Goal: Task Accomplishment & Management: Use online tool/utility

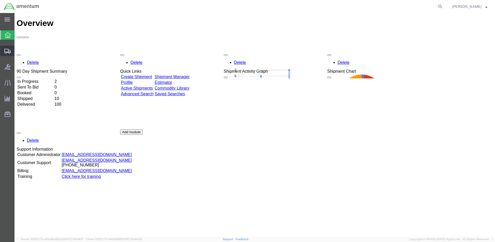
click at [0, 0] on span "Shipment Manager" at bounding box center [0, 0] width 0 height 0
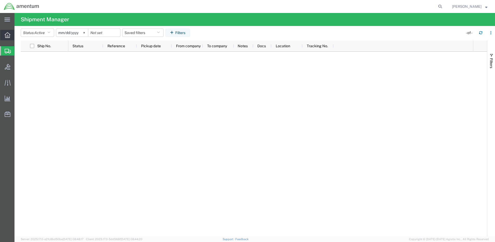
click at [4, 34] on div at bounding box center [7, 35] width 15 height 10
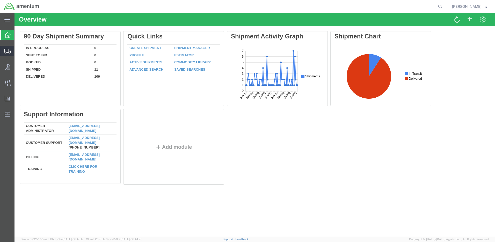
click at [0, 0] on span "Shipment Manager" at bounding box center [0, 0] width 0 height 0
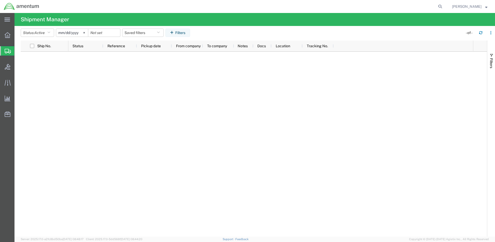
click at [0, 0] on span "Shipment Manager" at bounding box center [0, 0] width 0 height 0
click at [8, 37] on icon at bounding box center [8, 35] width 6 height 6
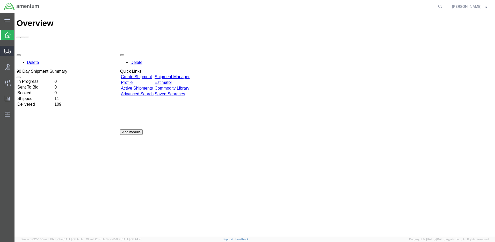
click at [0, 0] on span "Shipment Manager" at bounding box center [0, 0] width 0 height 0
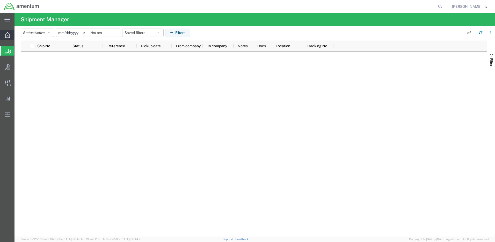
click at [8, 35] on icon at bounding box center [8, 35] width 6 height 6
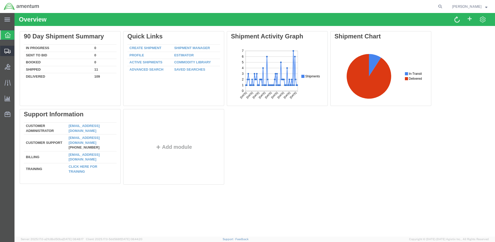
click at [0, 0] on span "Shipment Manager" at bounding box center [0, 0] width 0 height 0
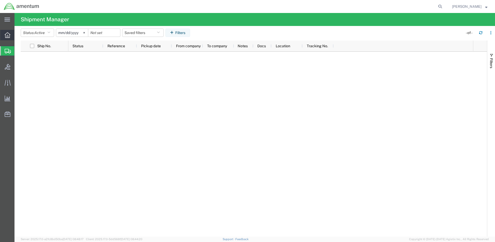
click at [8, 36] on icon at bounding box center [8, 35] width 6 height 6
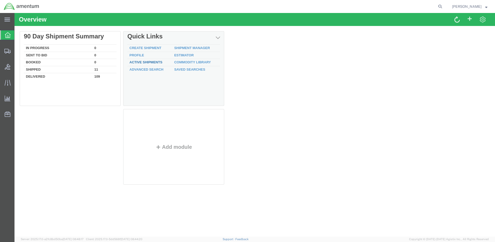
click at [136, 63] on link "Active Shipments" at bounding box center [146, 62] width 33 height 4
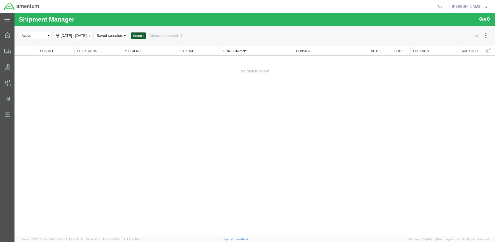
click at [146, 34] on button "Search" at bounding box center [138, 35] width 15 height 7
click at [43, 35] on select "Select status Active All Shipments Approved Booked Canceled Delivered Denied Ne…" at bounding box center [36, 35] width 32 height 7
select select "ALL"
click at [20, 32] on select "Select status Active All Shipments Approved Booked Canceled Delivered Denied Ne…" at bounding box center [36, 35] width 32 height 7
drag, startPoint x: 159, startPoint y: 33, endPoint x: 147, endPoint y: 39, distance: 12.5
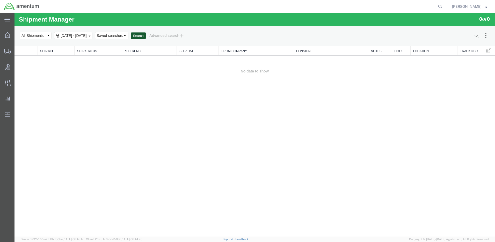
click at [146, 33] on button "Search" at bounding box center [138, 35] width 15 height 7
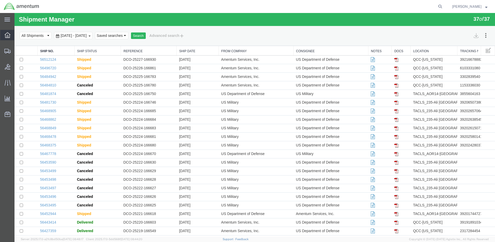
click at [10, 36] on icon at bounding box center [8, 35] width 6 height 6
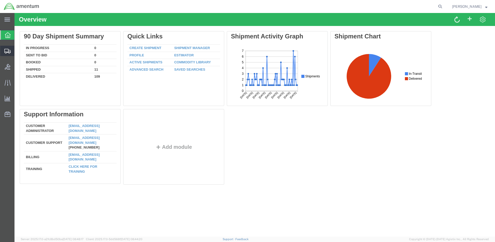
click at [0, 0] on span "Shipment Manager" at bounding box center [0, 0] width 0 height 0
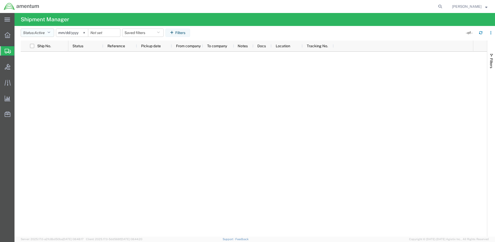
click at [50, 33] on icon "button" at bounding box center [48, 33] width 3 height 4
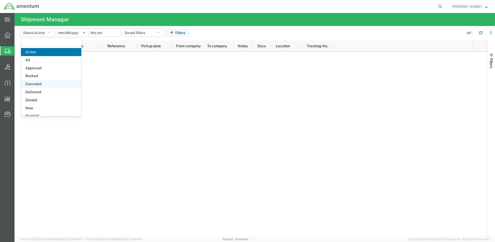
click at [59, 82] on span "Canceled" at bounding box center [51, 84] width 60 height 8
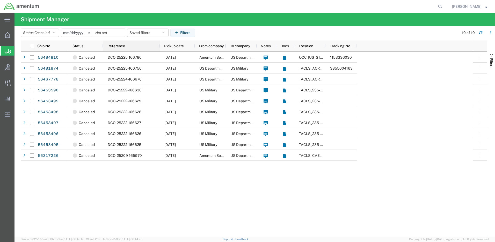
drag, startPoint x: 136, startPoint y: 44, endPoint x: 159, endPoint y: 46, distance: 23.1
click at [159, 46] on div at bounding box center [160, 45] width 2 height 11
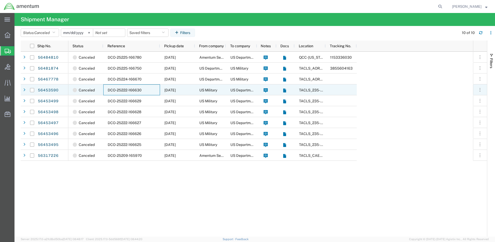
click at [123, 90] on span "DCO-25222-166630" at bounding box center [125, 90] width 34 height 4
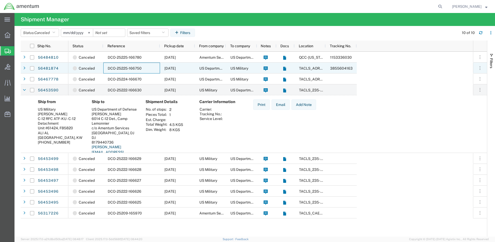
click at [134, 69] on span "DCO-25225-166750" at bounding box center [125, 68] width 34 height 4
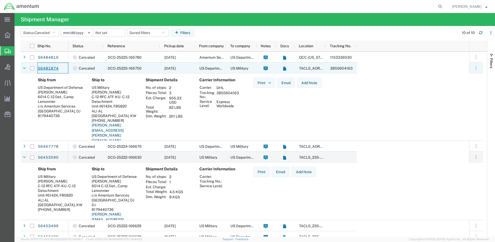
click at [55, 67] on link "56481874" at bounding box center [48, 68] width 21 height 8
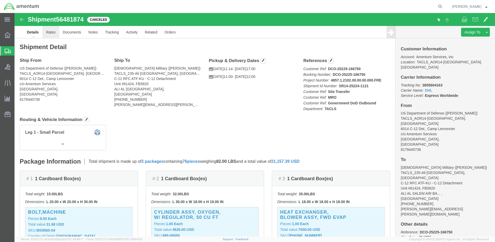
click link "Rates"
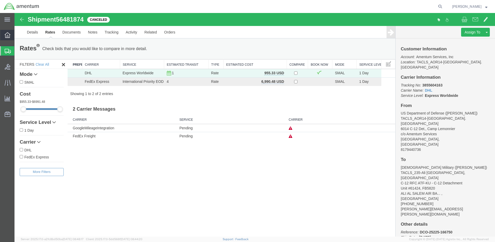
click at [10, 38] on div at bounding box center [7, 35] width 15 height 10
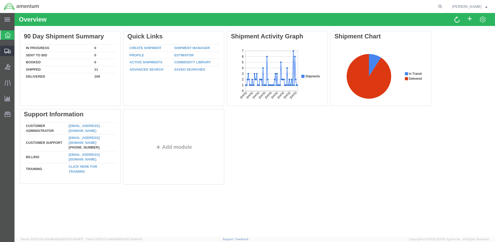
click at [0, 0] on span "Shipment Manager" at bounding box center [0, 0] width 0 height 0
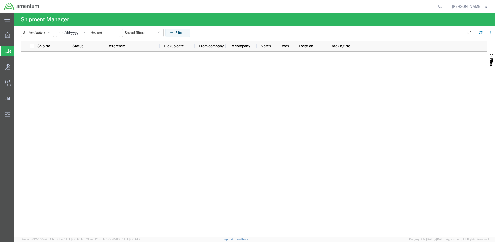
click at [0, 0] on span "Shipment Manager" at bounding box center [0, 0] width 0 height 0
click at [4, 35] on div at bounding box center [7, 35] width 15 height 10
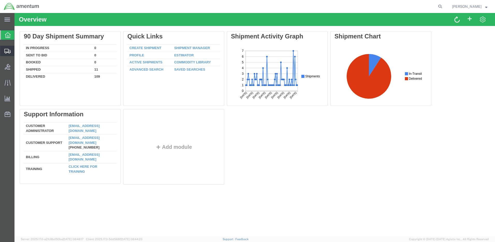
click at [0, 0] on span "Shipment Manager" at bounding box center [0, 0] width 0 height 0
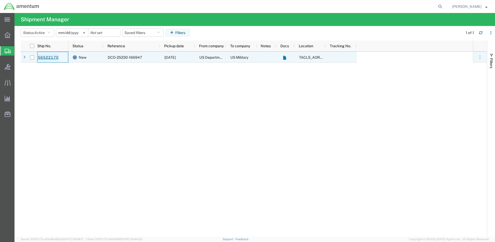
click at [50, 56] on link "56522170" at bounding box center [48, 57] width 21 height 8
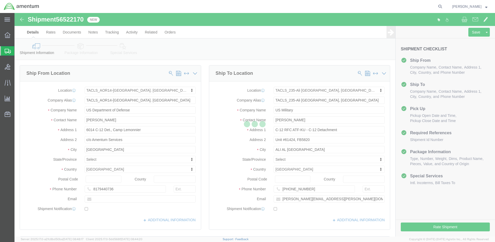
select select "42739"
select select "42682"
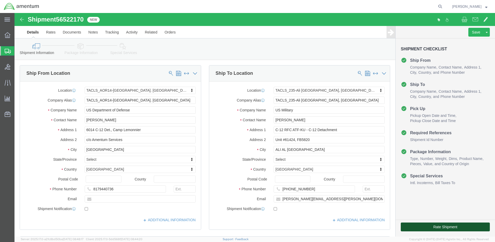
click button "Rate Shipment"
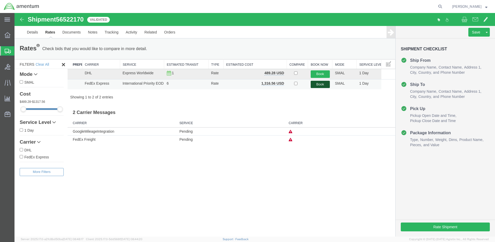
click at [325, 83] on button "Book" at bounding box center [320, 85] width 19 height 8
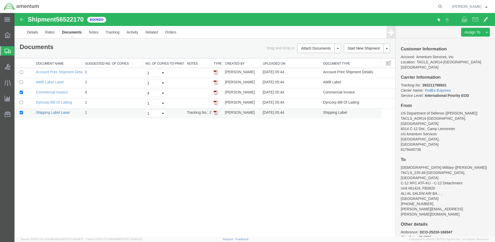
click at [44, 111] on link "Shipping Label Laser" at bounding box center [53, 112] width 34 height 4
click at [56, 81] on link "AWB Label Laser" at bounding box center [50, 82] width 28 height 4
click at [0, 0] on span "Shipment Manager" at bounding box center [0, 0] width 0 height 0
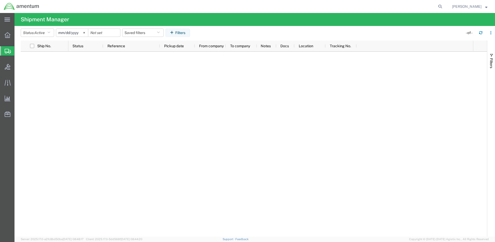
click at [0, 0] on span "Shipment Manager" at bounding box center [0, 0] width 0 height 0
click at [140, 85] on div at bounding box center [270, 144] width 405 height 184
click at [0, 0] on span "Shipment Manager" at bounding box center [0, 0] width 0 height 0
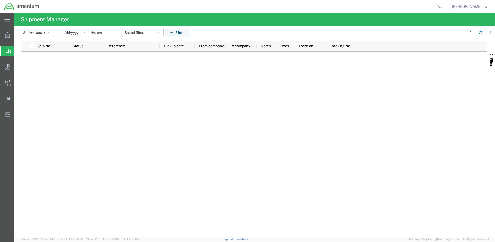
click at [0, 0] on span "Shipment Manager" at bounding box center [0, 0] width 0 height 0
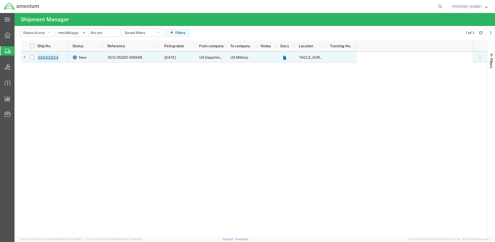
click at [48, 56] on link "56522204" at bounding box center [48, 57] width 21 height 8
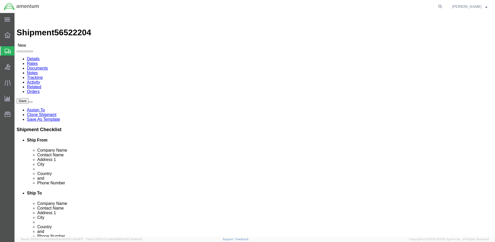
click div
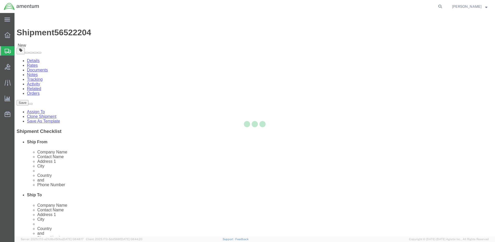
select select "42739"
select select "42682"
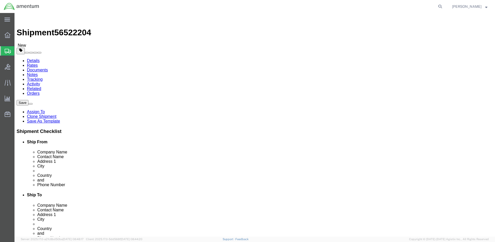
click button "Rate Shipment"
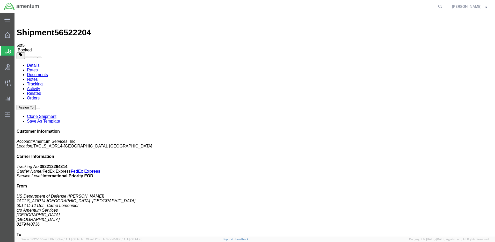
click at [10, 35] on div at bounding box center [7, 35] width 15 height 10
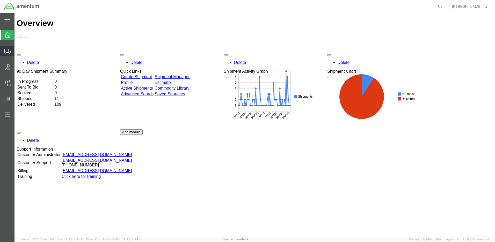
click at [0, 0] on span "Shipment Manager" at bounding box center [0, 0] width 0 height 0
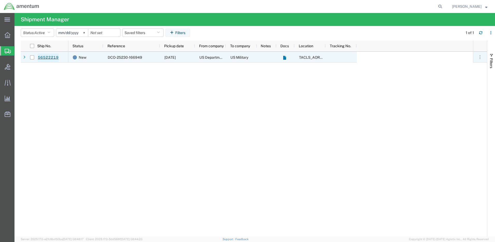
click at [52, 58] on link "56522219" at bounding box center [48, 57] width 21 height 8
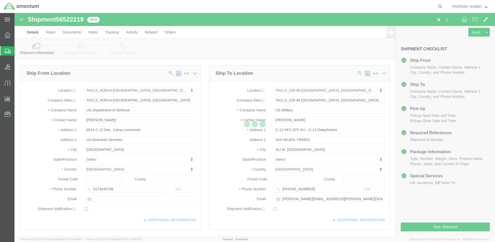
select select "42739"
select select "42682"
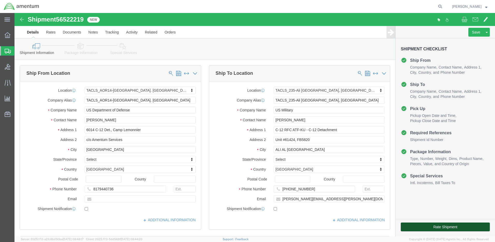
click button "Rate Shipment"
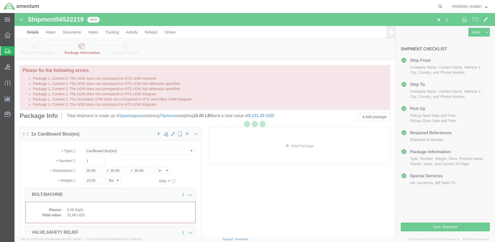
select select "CBOX"
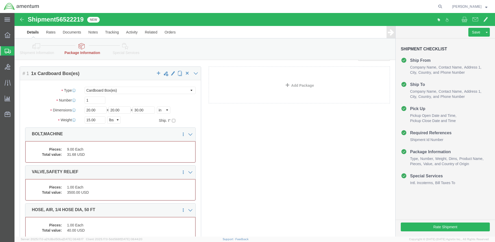
scroll to position [78, 0]
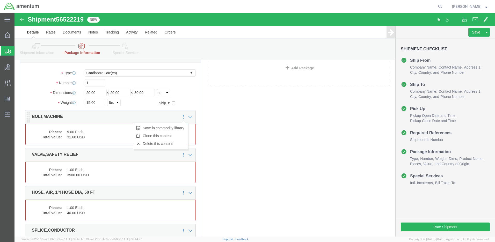
click icon
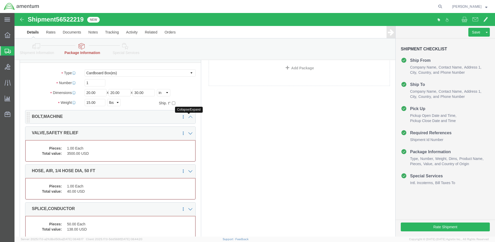
click icon
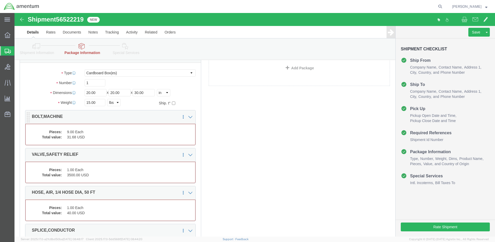
click dd "9.00 Each"
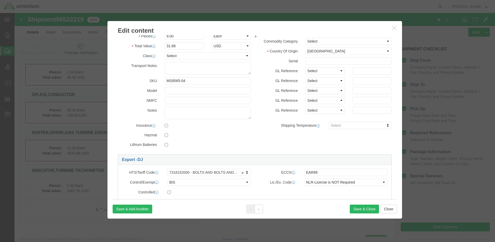
scroll to position [52, 0]
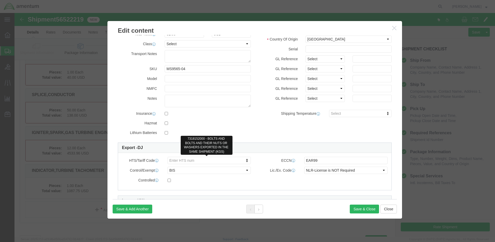
click link "Enter HTS num"
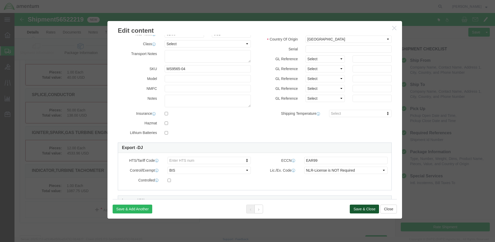
click button "Save & Close"
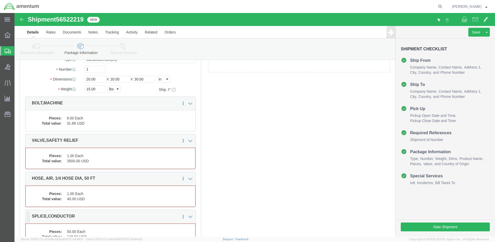
scroll to position [78, 0]
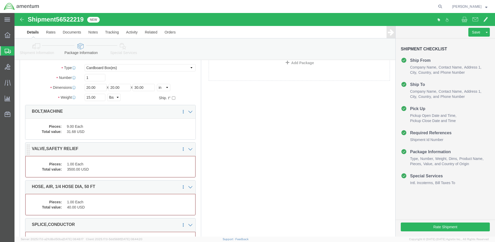
click dd "1.00 Each"
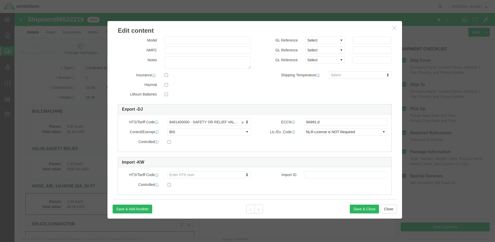
scroll to position [103, 0]
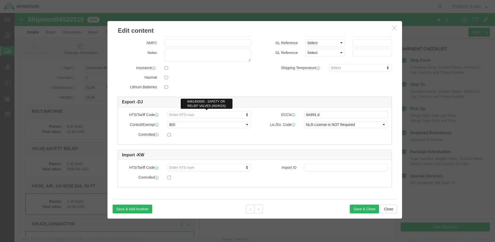
click link "Enter HTS num"
click button "Save & Close"
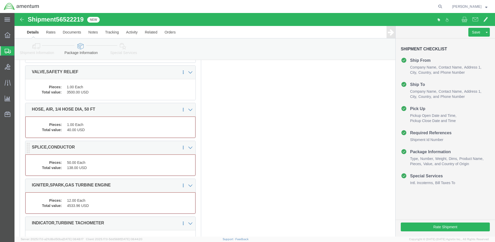
scroll to position [145, 0]
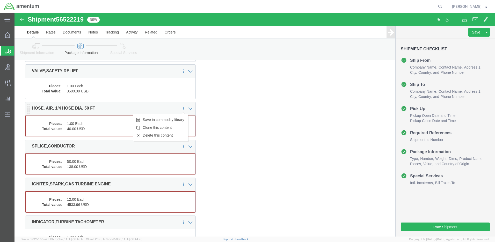
click icon
click dd "1.00 Each"
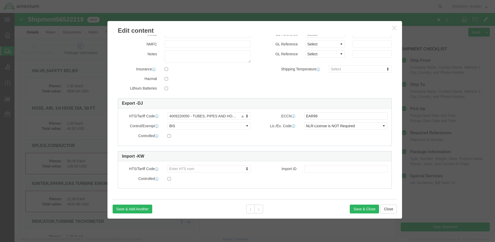
scroll to position [97, 0]
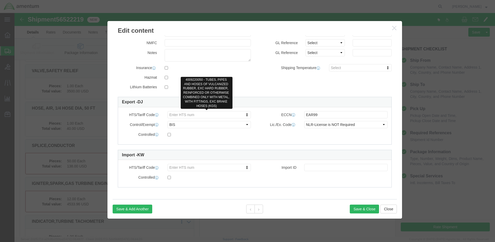
click link "Enter HTS num"
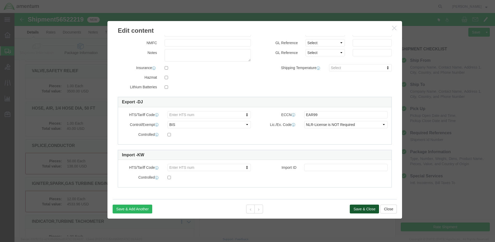
click button "Save & Close"
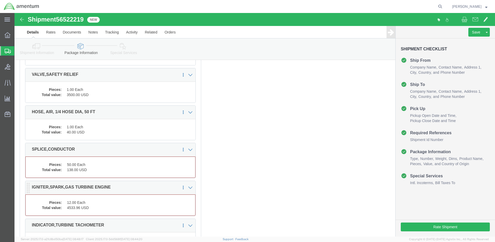
scroll to position [214, 0]
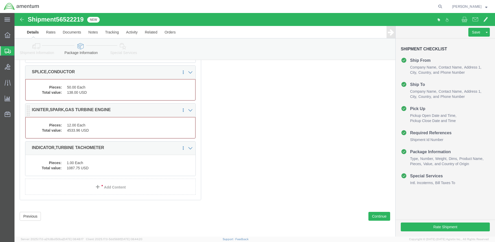
click dd "4533.96 USD"
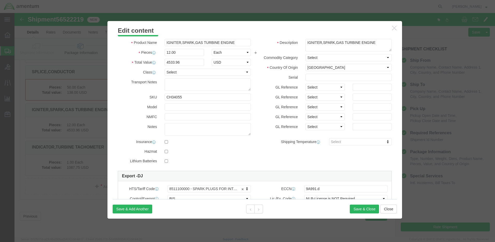
scroll to position [78, 0]
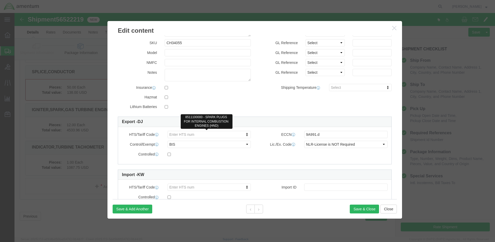
click link "Enter HTS num"
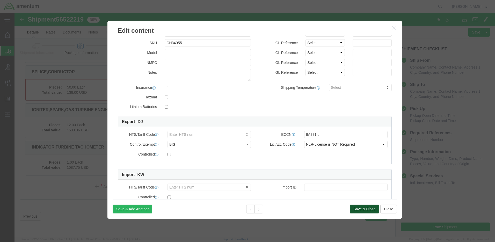
click button "Save & Close"
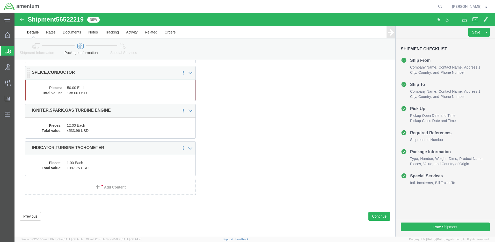
click dd "138.00 USD"
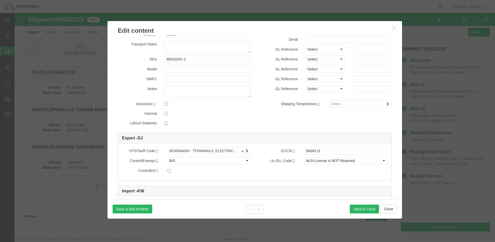
scroll to position [97, 0]
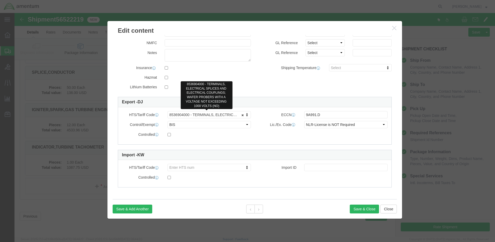
click link "8536904000 - TERMINALS, ELECTRICAL SPLICES AND ELECTRICAL COUPLINGS; WAFER PROB…"
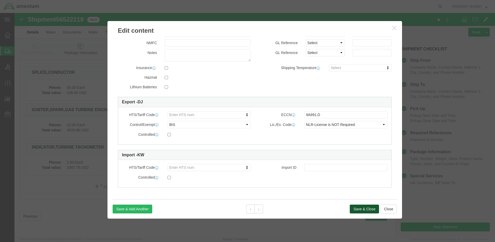
click button "Save & Close"
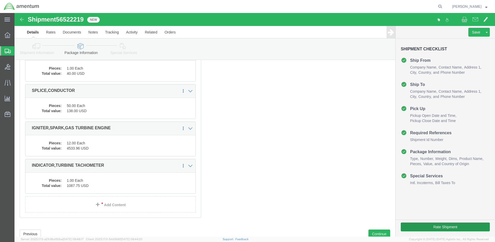
scroll to position [181, 0]
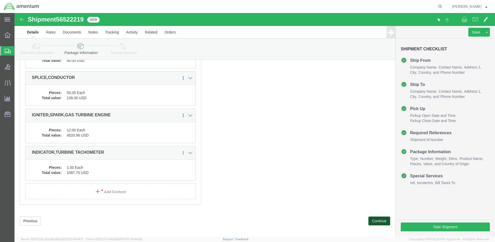
click button "Continue"
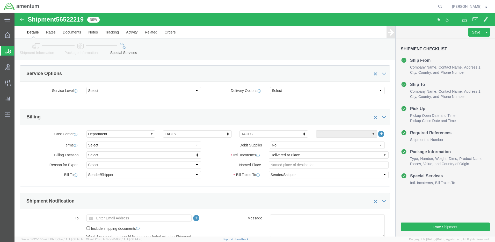
scroll to position [520, 0]
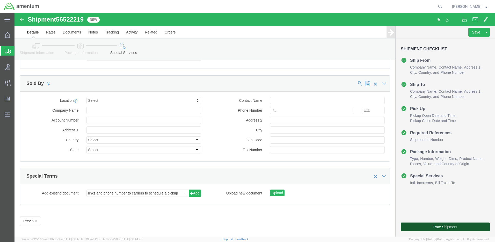
click button "Rate Shipment"
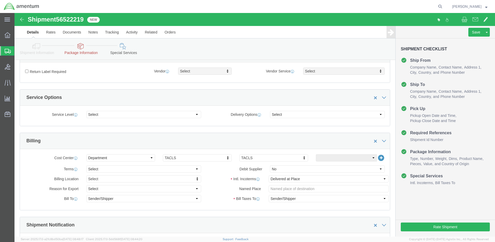
scroll to position [6, 0]
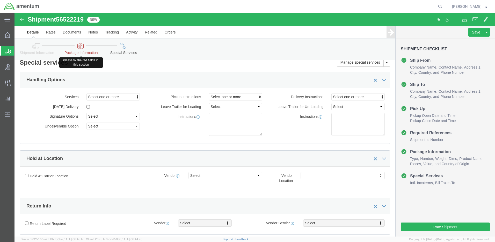
click icon
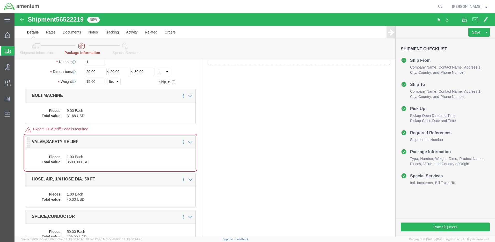
scroll to position [58, 0]
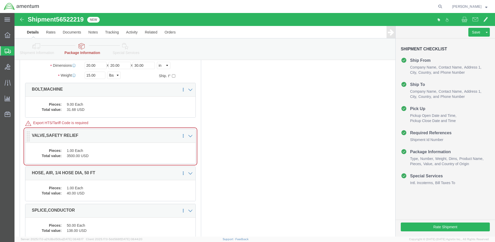
click p "VALVE,SAFETY RELIEF"
click dd "3500.00 USD"
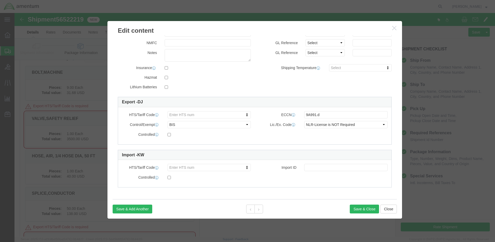
scroll to position [84, 0]
click li "Please enter 3 or more characters"
drag, startPoint x: 191, startPoint y: 103, endPoint x: 151, endPoint y: 95, distance: 41.2
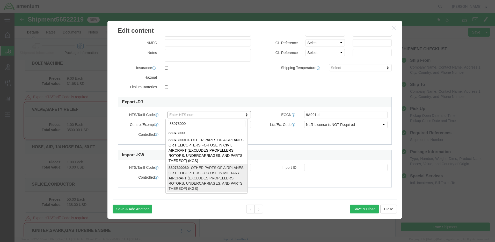
type input "88073000"
select select "KGS"
type input "8807300060"
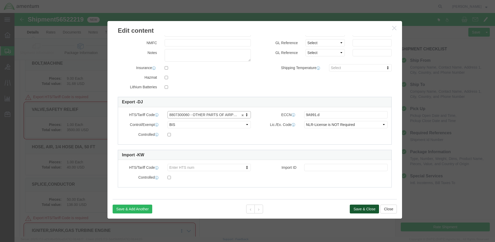
click button "Save & Close"
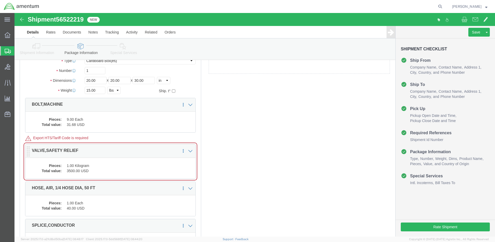
scroll to position [52, 0]
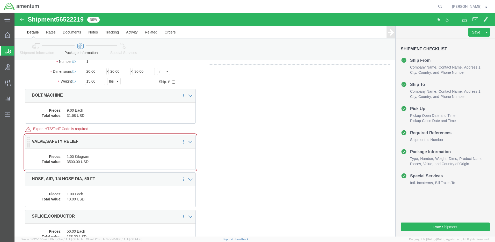
click div "Pieces: 1.00 Kilogram Total value: 3500.00 USD"
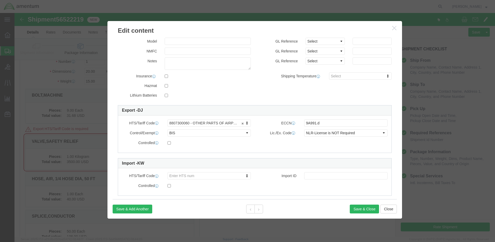
scroll to position [78, 0]
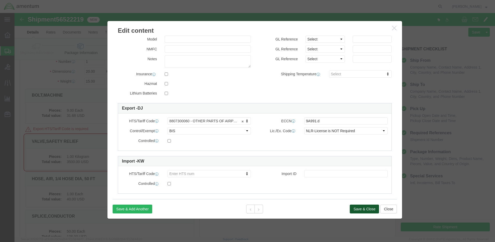
click button "Save & Close"
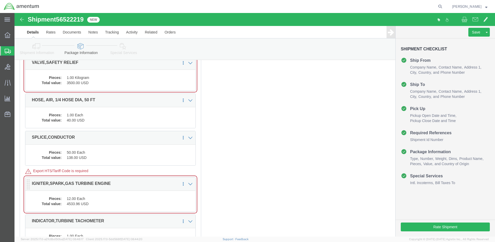
scroll to position [155, 0]
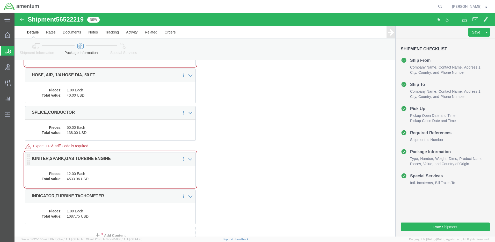
click div "Pieces: 12.00 Each Total value: 4533.96 USD"
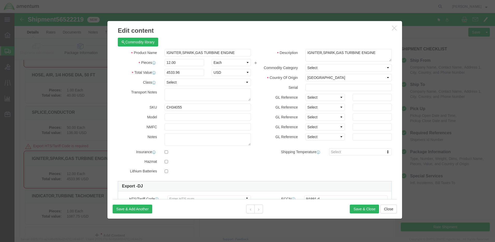
scroll to position [78, 0]
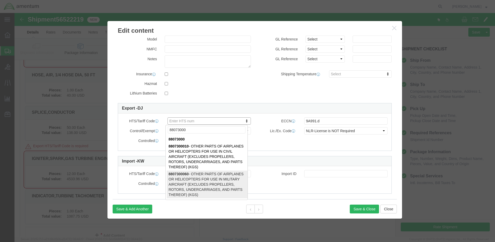
type input "88073000"
select select "KGS"
type input "8807300060"
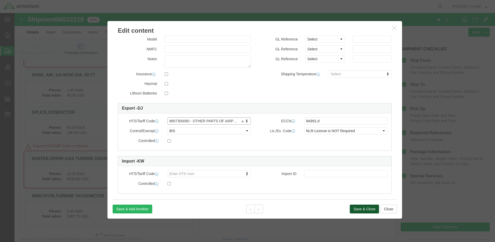
click button "Save & Close"
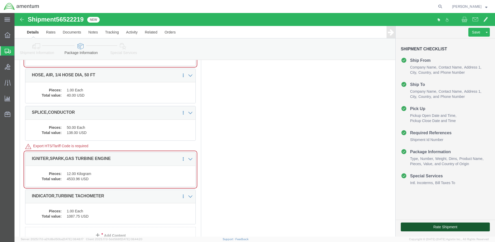
drag, startPoint x: 432, startPoint y: 212, endPoint x: 424, endPoint y: 213, distance: 8.3
click button "Rate Shipment"
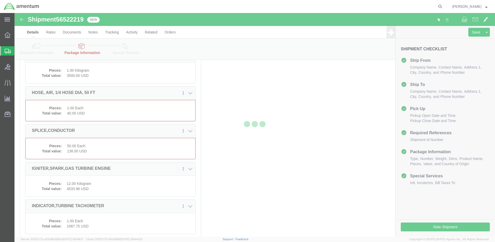
select select "CBOX"
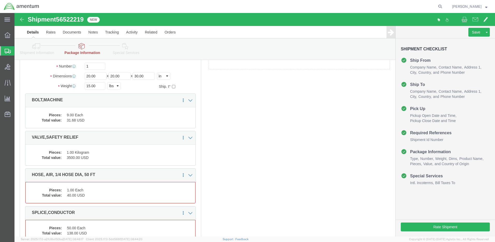
scroll to position [104, 0]
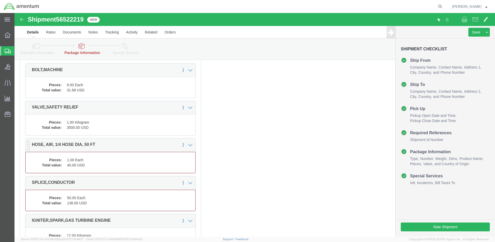
click dd "40.00 USD"
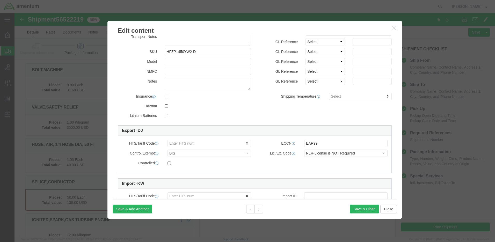
scroll to position [97, 0]
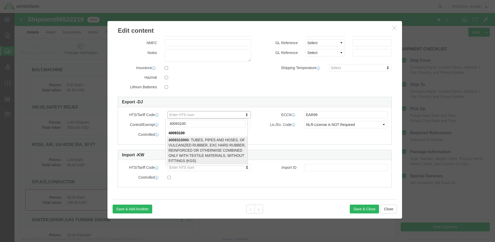
type input "40093100"
select select "KGS"
type input "4009310000"
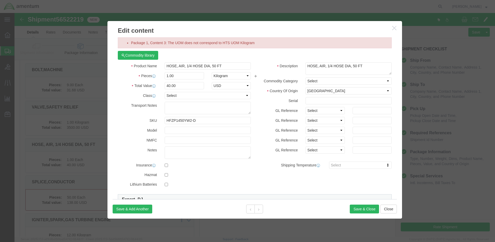
scroll to position [0, 0]
click button "Save & Close"
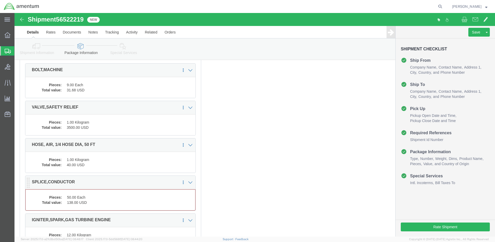
click dd "50.00 Each"
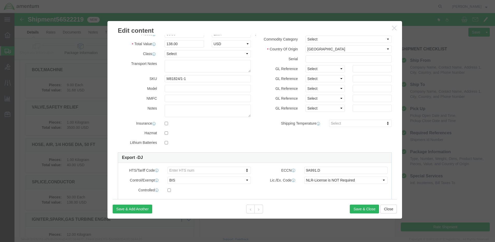
scroll to position [78, 0]
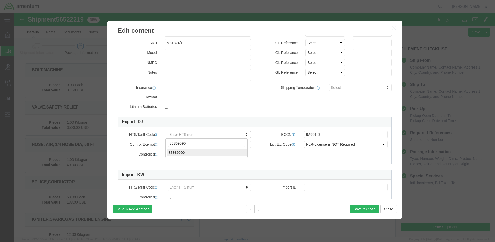
type input "85369090"
click button "Save & Close"
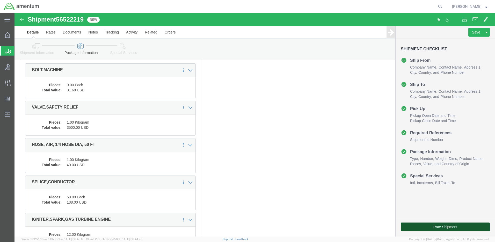
click button "Rate Shipment"
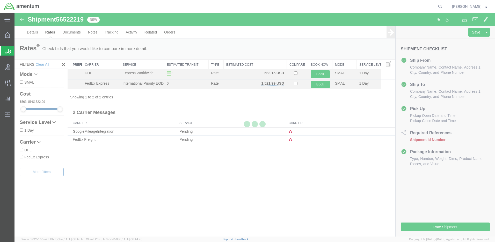
scroll to position [0, 0]
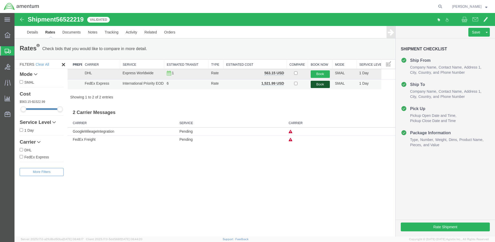
click at [319, 83] on button "Book" at bounding box center [320, 85] width 19 height 8
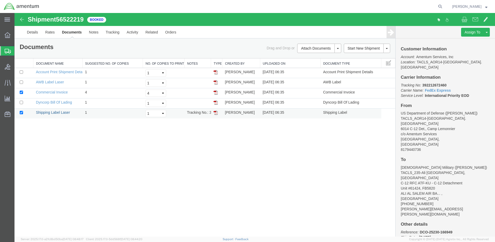
click at [58, 112] on link "Shipping Label Laser" at bounding box center [53, 112] width 34 height 4
click at [50, 83] on link "AWB Label Laser" at bounding box center [50, 82] width 28 height 4
click at [11, 36] on div at bounding box center [7, 35] width 15 height 10
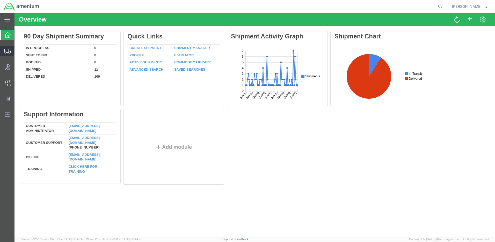
click at [0, 0] on span "Shipment Manager" at bounding box center [0, 0] width 0 height 0
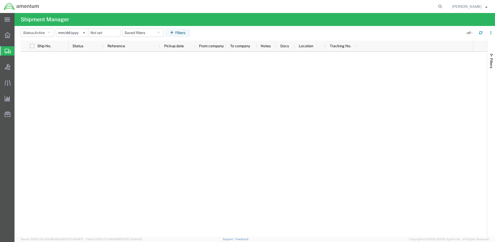
click at [0, 0] on span "Shipment Manager" at bounding box center [0, 0] width 0 height 0
click at [6, 33] on icon at bounding box center [8, 35] width 6 height 6
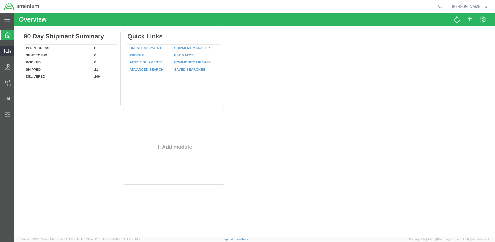
click at [0, 0] on span "Shipment Manager" at bounding box center [0, 0] width 0 height 0
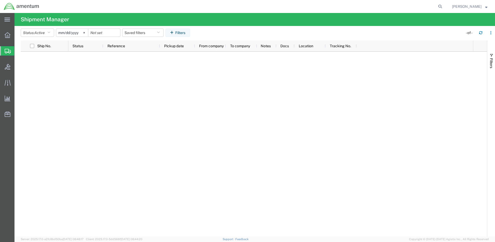
click at [0, 0] on span "Shipment Manager" at bounding box center [0, 0] width 0 height 0
click at [8, 37] on icon at bounding box center [8, 35] width 6 height 6
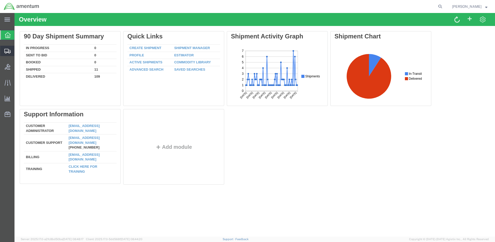
drag, startPoint x: 26, startPoint y: 59, endPoint x: 20, endPoint y: 58, distance: 6.7
click at [0, 0] on span "Shipment Manager" at bounding box center [0, 0] width 0 height 0
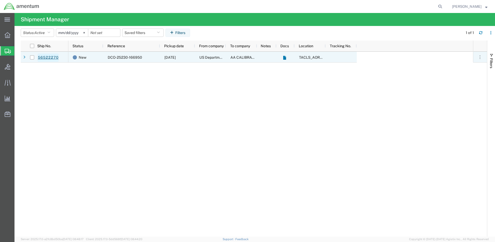
click at [52, 58] on link "56522270" at bounding box center [48, 57] width 21 height 8
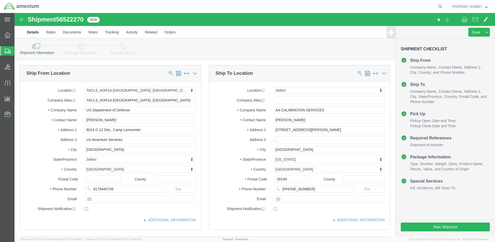
select select "42739"
select select
click button "Rate Shipment"
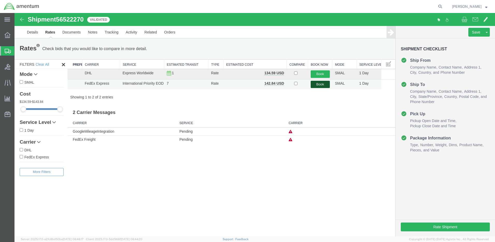
click at [316, 82] on button "Book" at bounding box center [320, 85] width 19 height 8
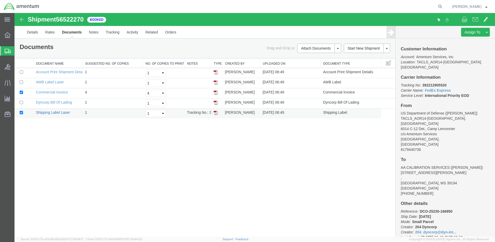
click at [54, 112] on link "Shipping Label Laser" at bounding box center [53, 112] width 34 height 4
click at [45, 81] on link "AWB Label Laser" at bounding box center [50, 82] width 28 height 4
